Goal: Use online tool/utility: Utilize a website feature to perform a specific function

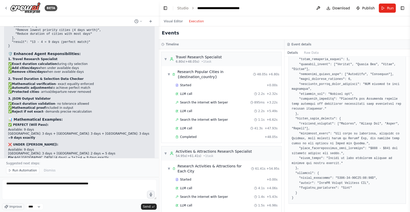
drag, startPoint x: 111, startPoint y: 183, endPoint x: -7, endPoint y: 183, distance: 117.2
drag, startPoint x: 57, startPoint y: 188, endPoint x: 105, endPoint y: 188, distance: 47.7
click at [105, 188] on textarea "**********" at bounding box center [79, 189] width 155 height 20
type textarea "**********"
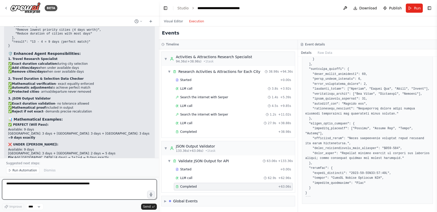
drag, startPoint x: 72, startPoint y: 180, endPoint x: 167, endPoint y: 191, distance: 95.3
click at [14, 179] on textarea at bounding box center [79, 189] width 155 height 20
type textarea "**********"
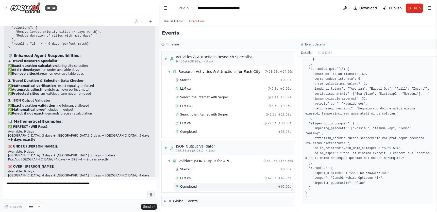
scroll to position [8670, 0]
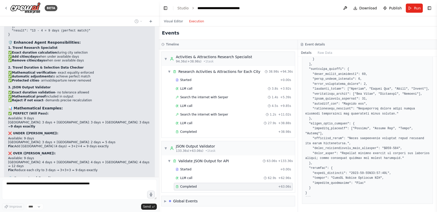
copy p "travel_pace"
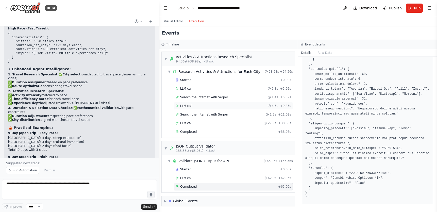
scroll to position [9114, 0]
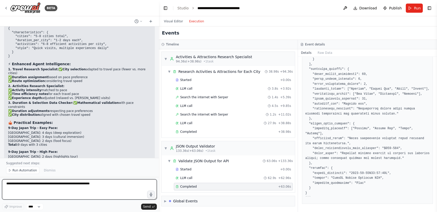
click at [83, 183] on textarea at bounding box center [79, 189] width 155 height 20
paste textarea "**********"
type textarea "**********"
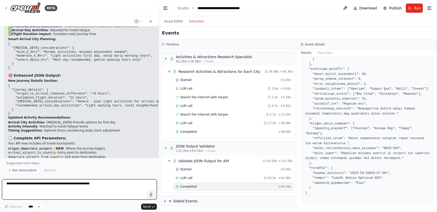
scroll to position [9528, 0]
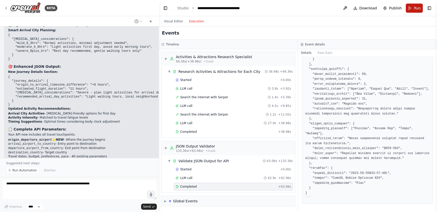
click at [411, 10] on button "Run" at bounding box center [414, 8] width 17 height 9
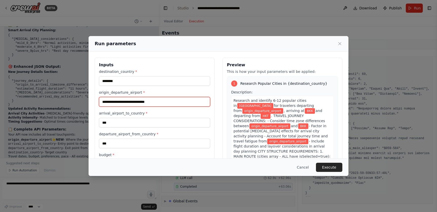
click at [161, 102] on input "origin_departure_airport *" at bounding box center [154, 102] width 111 height 10
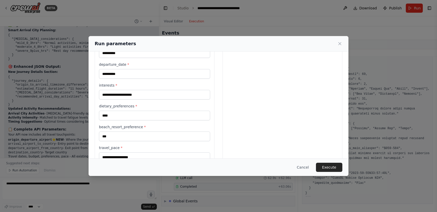
scroll to position [167, 0]
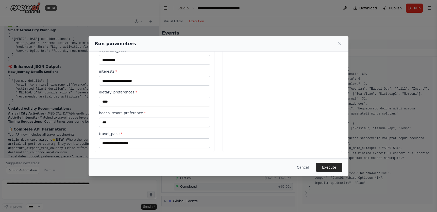
type input "***"
click at [146, 144] on input "travel_pace *" at bounding box center [154, 143] width 111 height 10
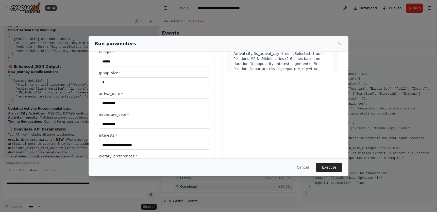
scroll to position [75, 0]
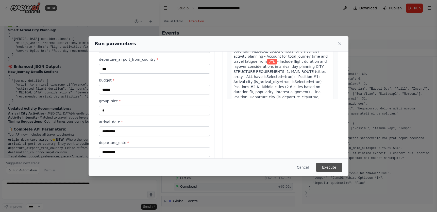
type input "******"
click at [332, 168] on button "Execute" at bounding box center [329, 167] width 26 height 9
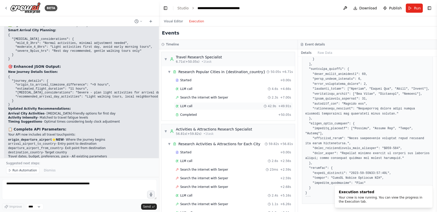
scroll to position [231, 0]
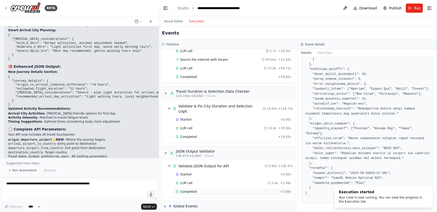
click at [199, 188] on div "Completed + 2.60s" at bounding box center [233, 192] width 119 height 8
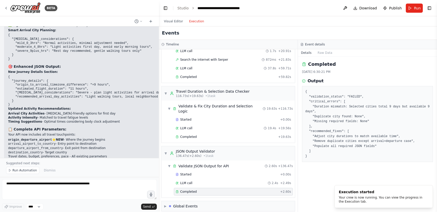
scroll to position [0, 0]
click at [194, 135] on span "Completed" at bounding box center [188, 137] width 16 height 4
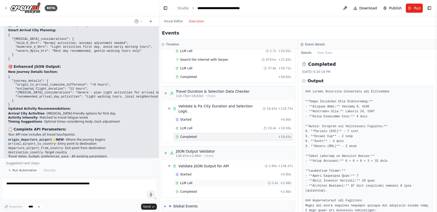
click at [188, 181] on span "LLM call" at bounding box center [186, 183] width 12 height 4
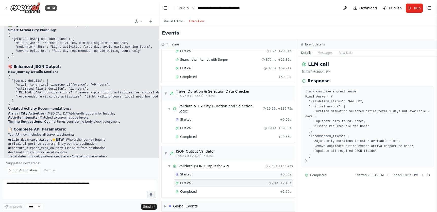
click at [189, 172] on span "Started" at bounding box center [185, 174] width 11 height 4
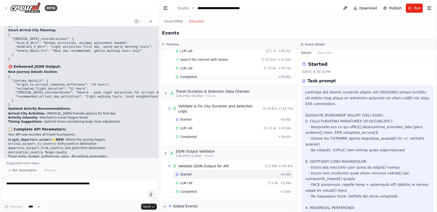
click at [189, 78] on span "Completed" at bounding box center [188, 77] width 16 height 4
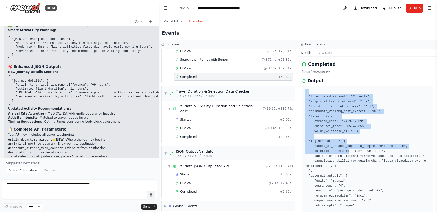
drag, startPoint x: 306, startPoint y: 91, endPoint x: 349, endPoint y: 151, distance: 73.7
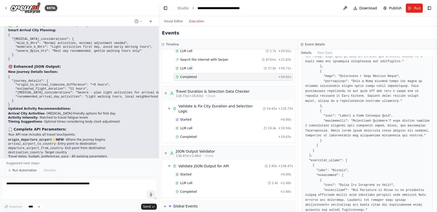
scroll to position [1482, 0]
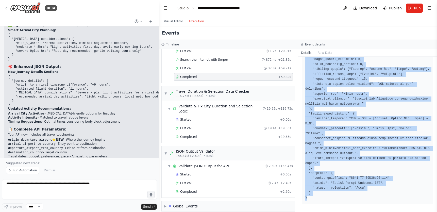
copy pre "{ "destination_country": "Thailand", "origin_departure_airport": "ATL", "arriva…"
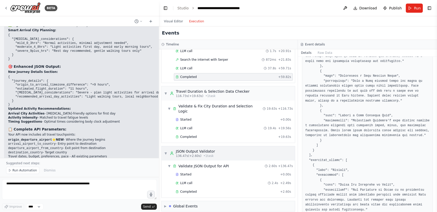
scroll to position [993, 0]
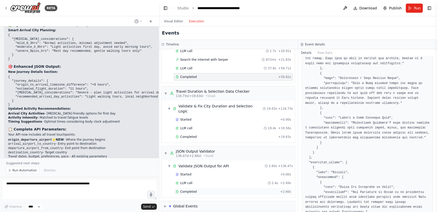
click at [192, 190] on span "Completed" at bounding box center [188, 192] width 16 height 4
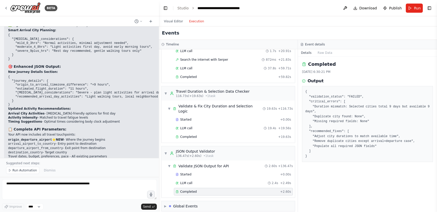
scroll to position [0, 0]
drag, startPoint x: 312, startPoint y: 106, endPoint x: 318, endPoint y: 110, distance: 6.8
click at [318, 110] on pre "{ "validation_status": "FAILED", "critical_errors": [ "Duration mismatch: Selec…" at bounding box center [367, 123] width 124 height 69
copy pre ""Duration mismatch: Selected cities total 9 days but available 9 days""
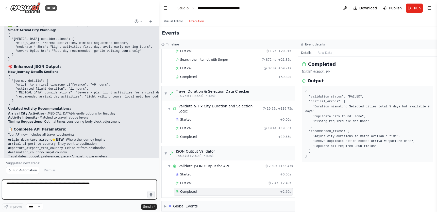
click at [61, 184] on textarea at bounding box center [79, 189] width 155 height 20
paste textarea "**********"
type textarea "**********"
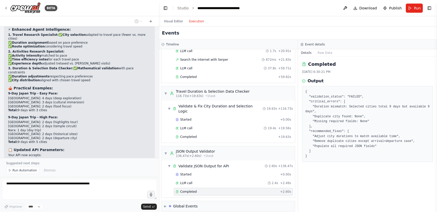
scroll to position [9133, 0]
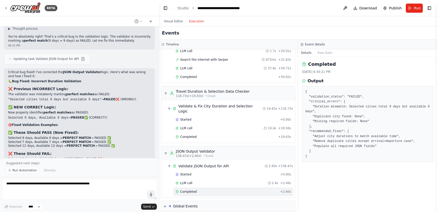
scroll to position [9766, 0]
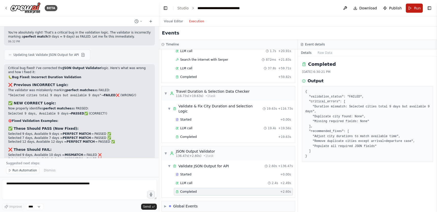
click at [414, 10] on button "Run" at bounding box center [414, 8] width 17 height 9
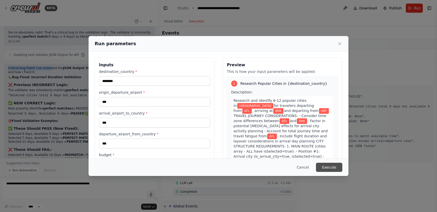
click at [327, 168] on button "Execute" at bounding box center [329, 167] width 26 height 9
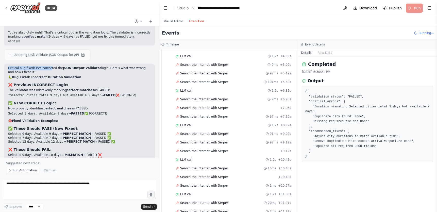
scroll to position [323, 0]
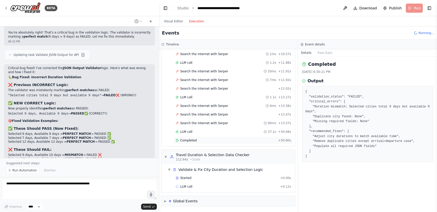
click at [188, 140] on span "Completed" at bounding box center [188, 140] width 16 height 4
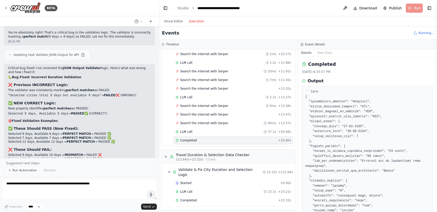
scroll to position [377, 0]
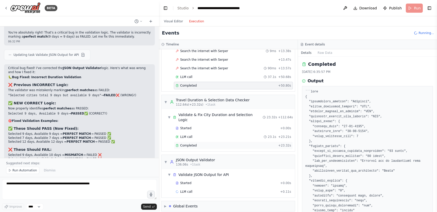
click at [199, 143] on div "Completed" at bounding box center [226, 145] width 100 height 4
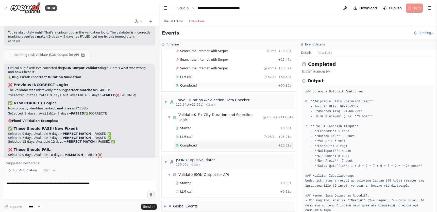
click at [196, 85] on div "Completed" at bounding box center [226, 85] width 100 height 4
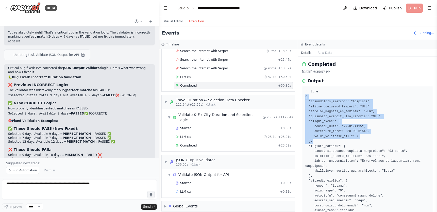
drag, startPoint x: 330, startPoint y: 127, endPoint x: 344, endPoint y: 141, distance: 19.8
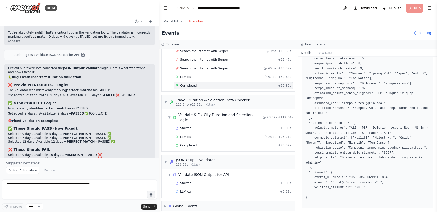
scroll to position [1492, 0]
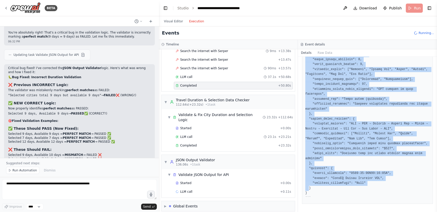
copy pre "{ "destination_country": "Thailand", "origin_departure_airport": "ATL", "arriva…"
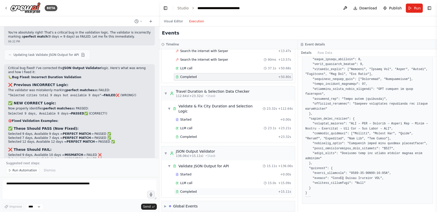
click at [191, 190] on span "Completed" at bounding box center [188, 192] width 16 height 4
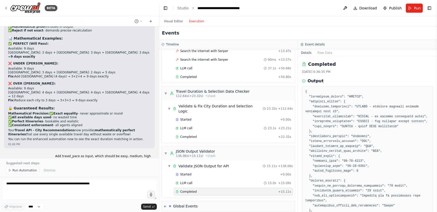
scroll to position [8735, 0]
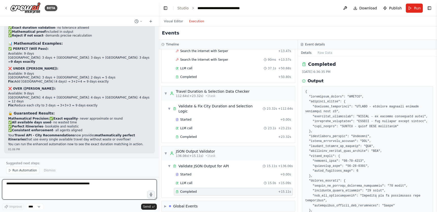
click at [73, 188] on textarea at bounding box center [79, 189] width 155 height 20
type textarea "**********"
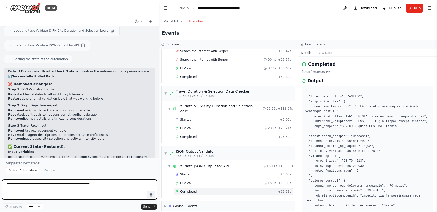
scroll to position [10074, 0]
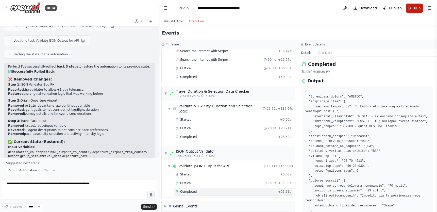
click at [413, 9] on button "Run" at bounding box center [414, 8] width 17 height 9
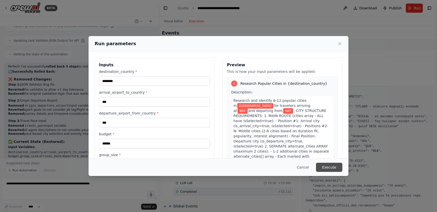
click at [331, 165] on button "Execute" at bounding box center [329, 167] width 26 height 9
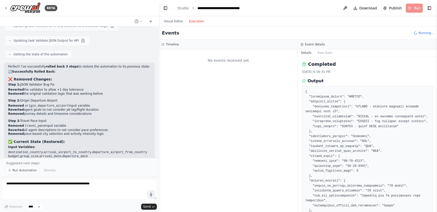
scroll to position [0, 0]
